Goal: Task Accomplishment & Management: Use online tool/utility

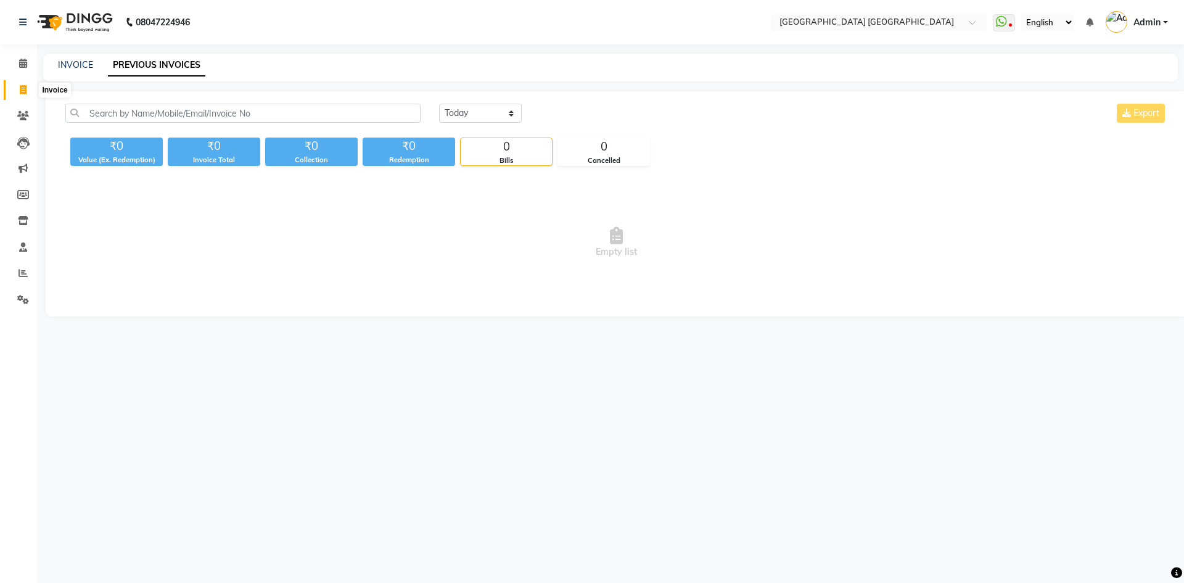
click at [23, 92] on icon at bounding box center [23, 89] width 7 height 9
select select "service"
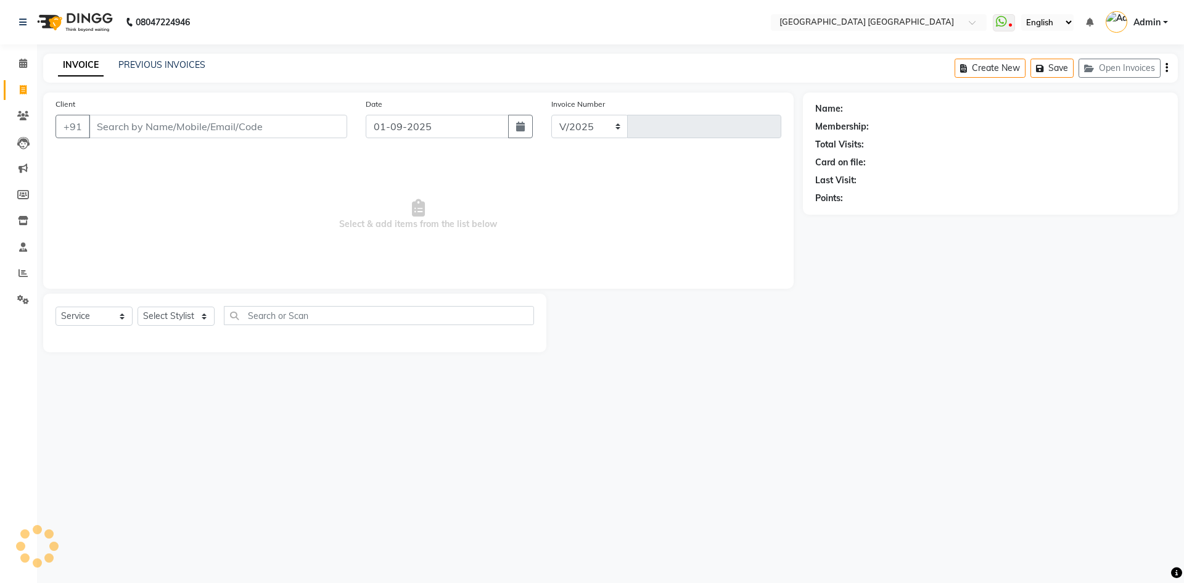
select select "5559"
type input "1532"
click at [22, 117] on icon at bounding box center [23, 115] width 12 height 9
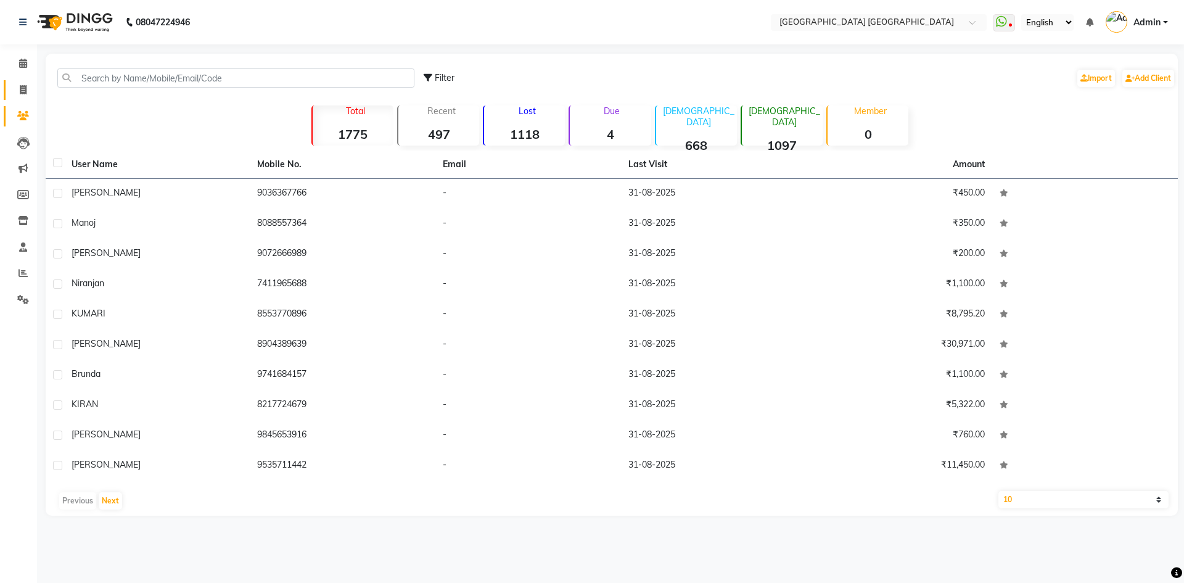
click at [10, 94] on link "Invoice" at bounding box center [19, 90] width 30 height 20
select select "5559"
select select "service"
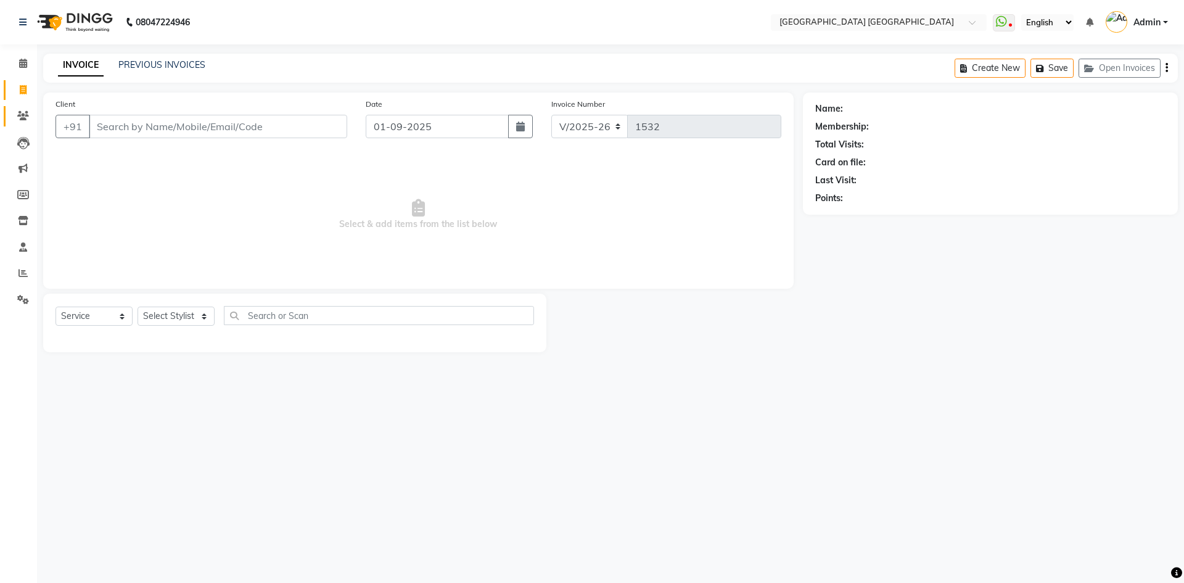
click at [6, 114] on link "Clients" at bounding box center [19, 116] width 30 height 20
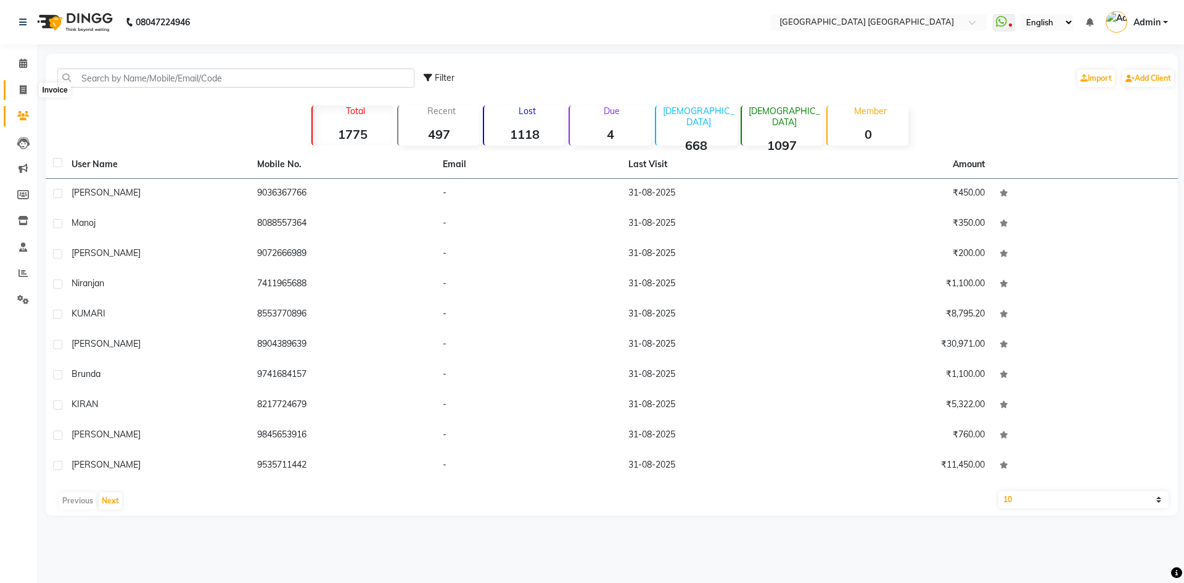
click at [14, 87] on span at bounding box center [23, 90] width 22 height 14
select select "service"
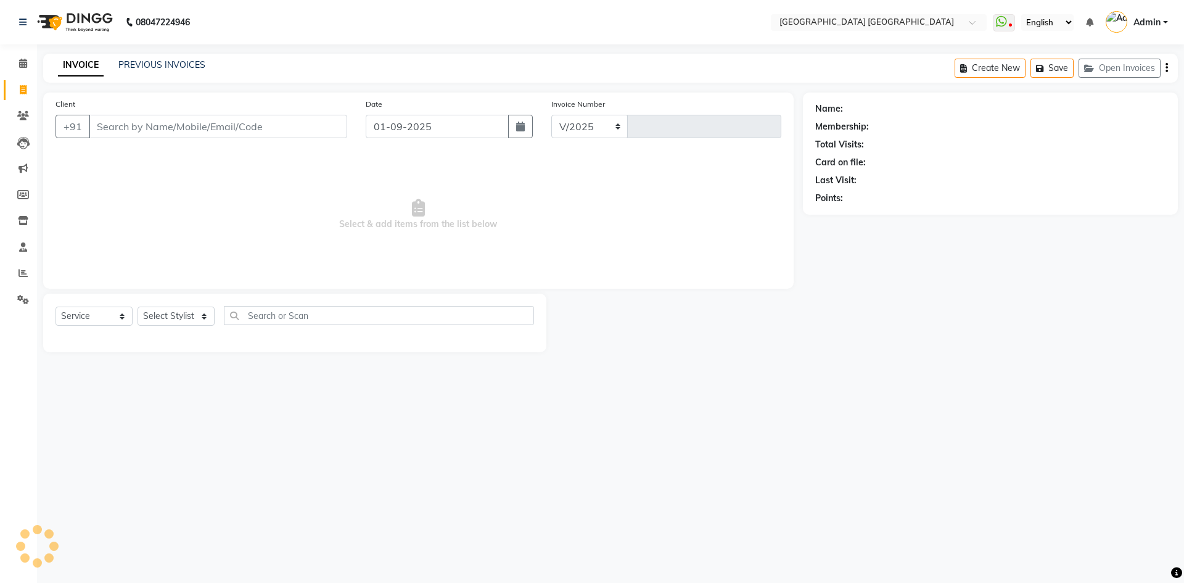
select select "5559"
type input "1532"
